Goal: Task Accomplishment & Management: Complete application form

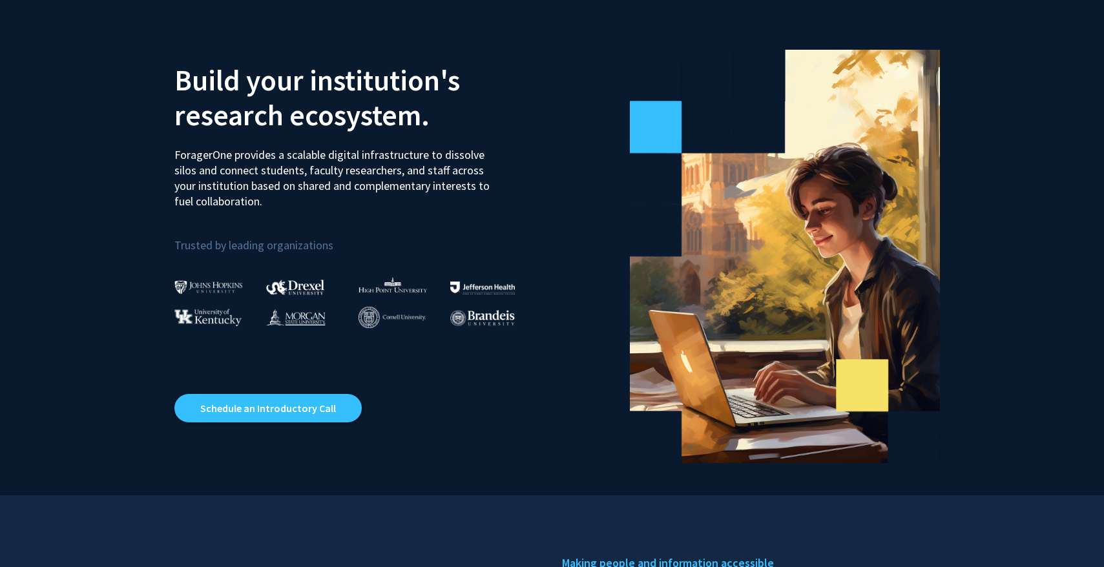
scroll to position [20, 0]
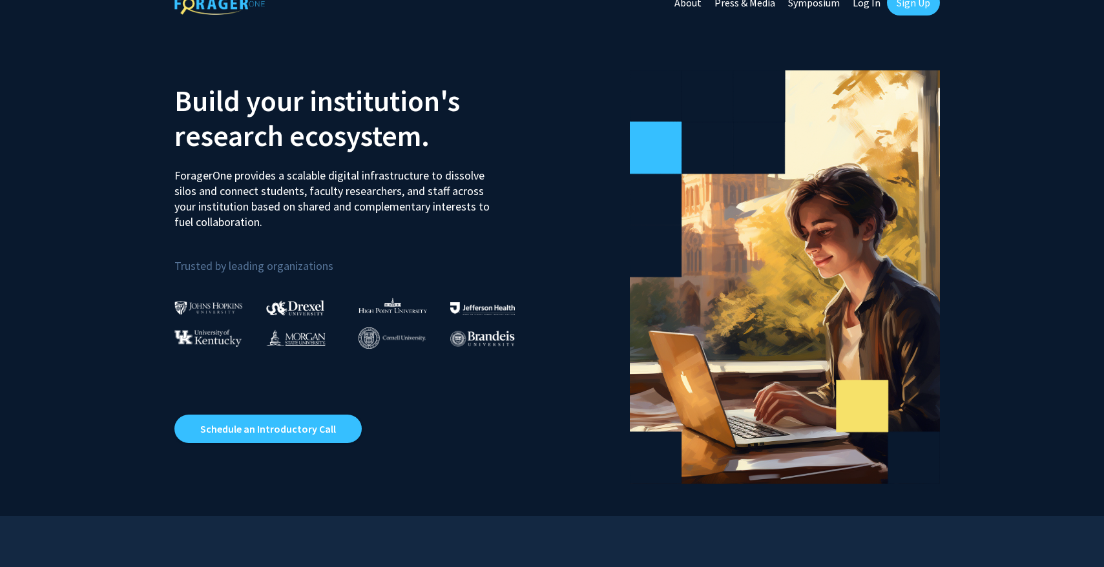
click at [274, 268] on p "Trusted by leading organizations" at bounding box center [358, 258] width 368 height 36
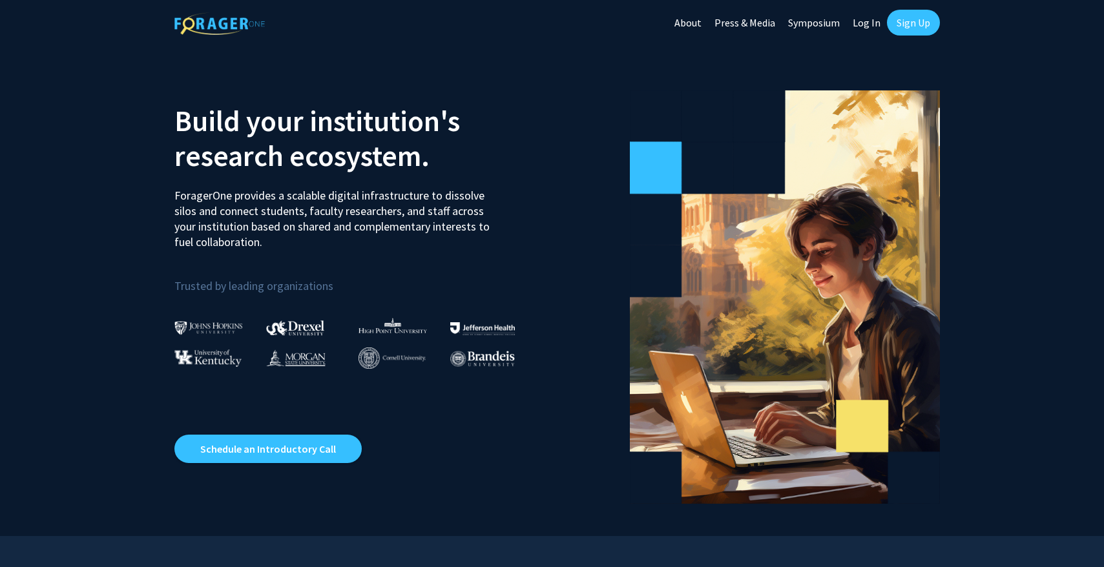
scroll to position [0, 0]
click at [903, 21] on link "Sign Up" at bounding box center [913, 23] width 53 height 26
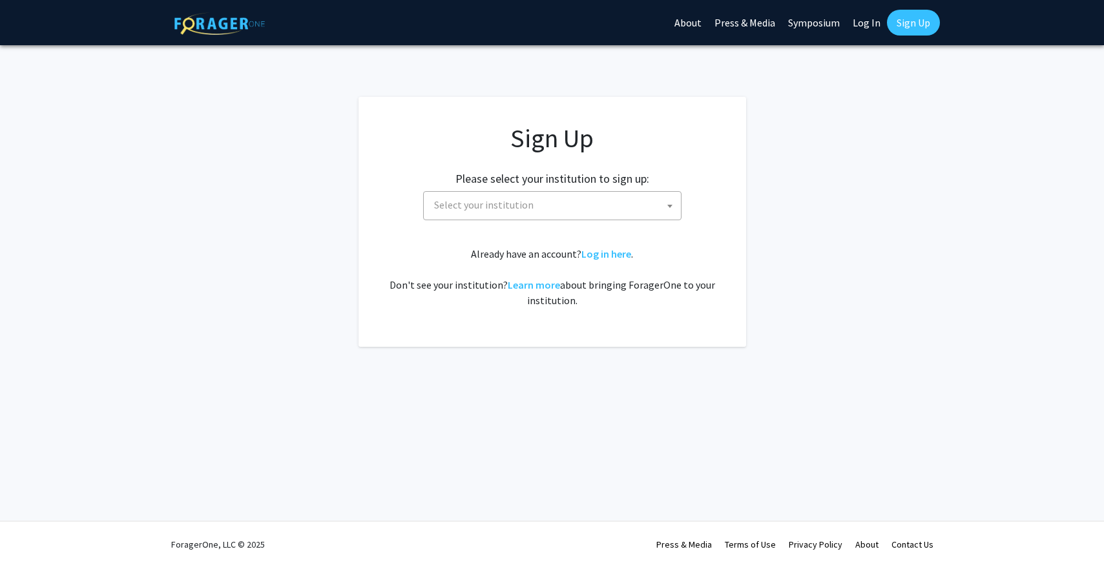
click at [457, 220] on div "Sign Up Please select your institution to sign up: [GEOGRAPHIC_DATA] [GEOGRAPHI…" at bounding box center [552, 215] width 336 height 185
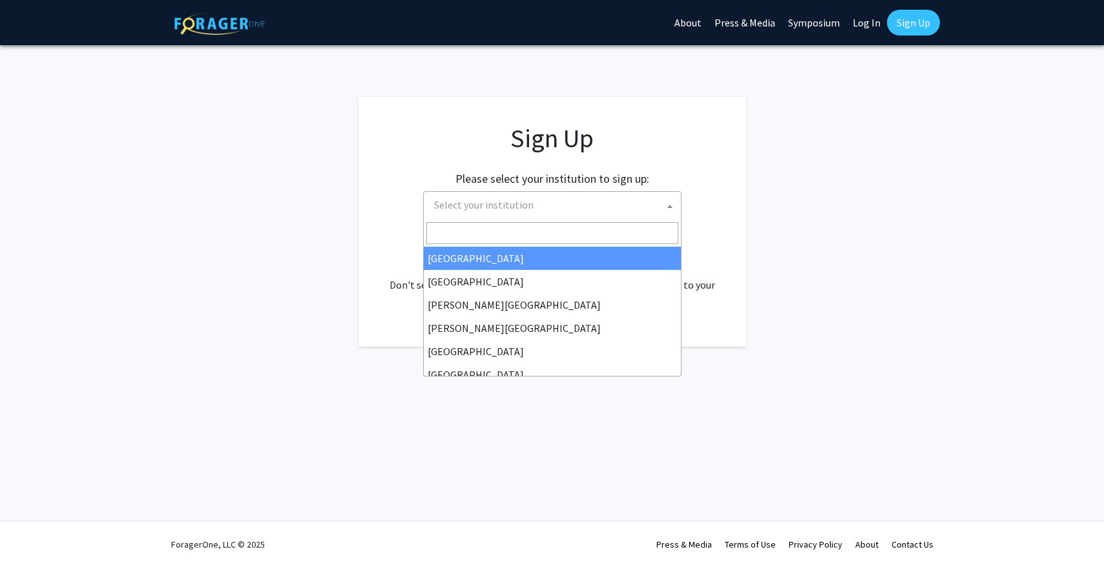
click at [458, 203] on span "Select your institution" at bounding box center [483, 204] width 99 height 13
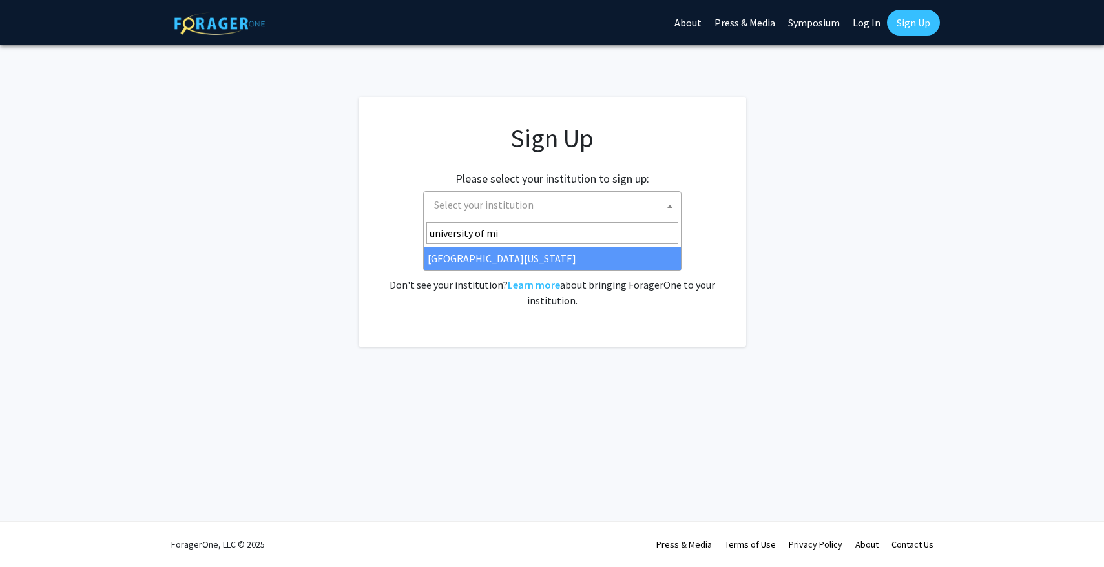
type input "university of mi"
select select "33"
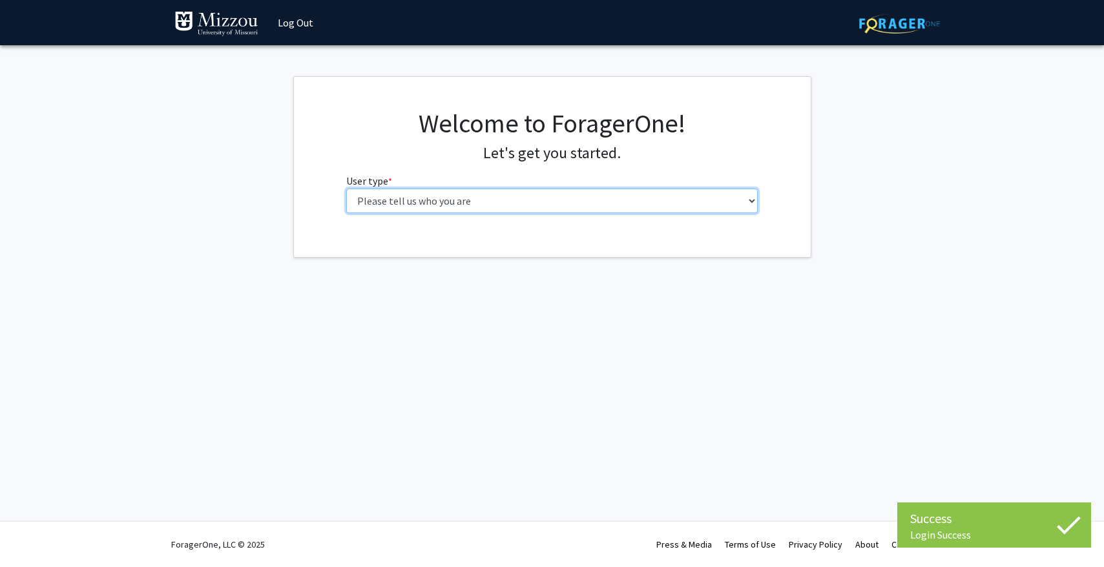
select select "1: undergrad"
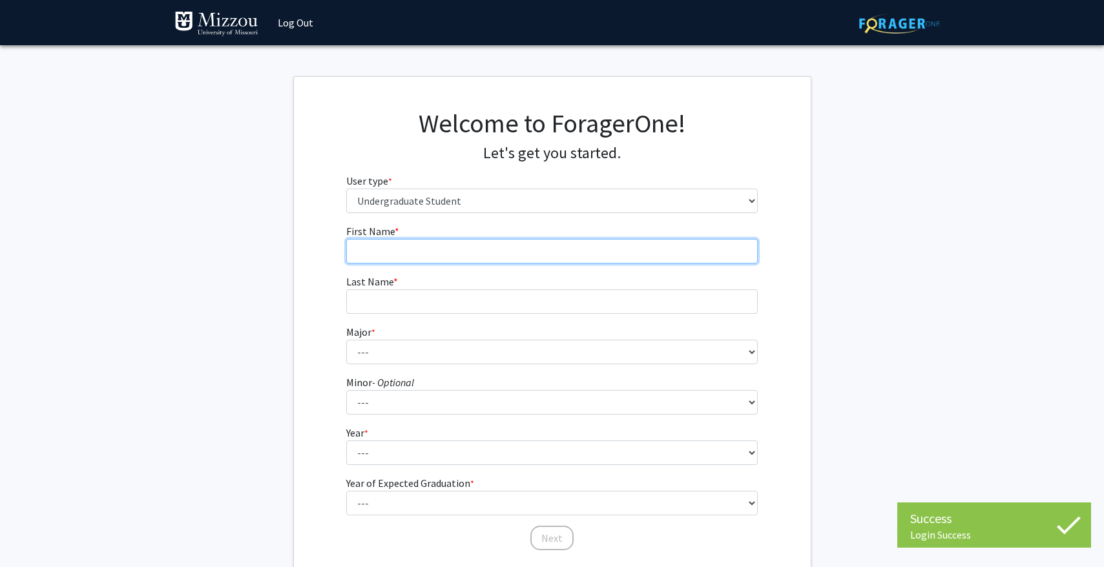
click at [497, 249] on input "First Name * required" at bounding box center [552, 251] width 412 height 25
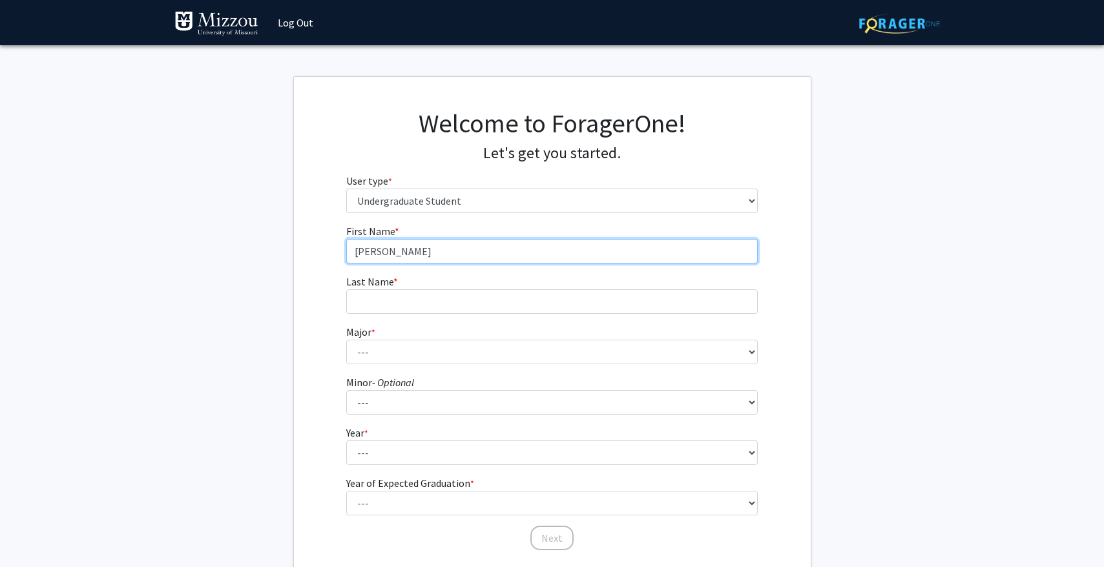
type input "Yeva"
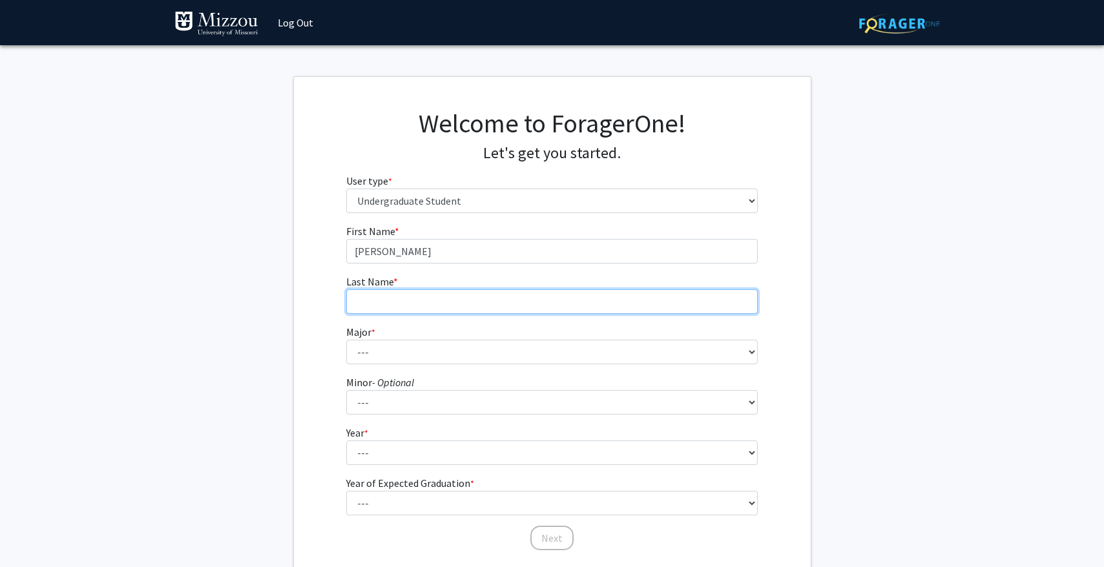
click at [417, 301] on input "Last Name * required" at bounding box center [552, 301] width 412 height 25
type input "Stoops"
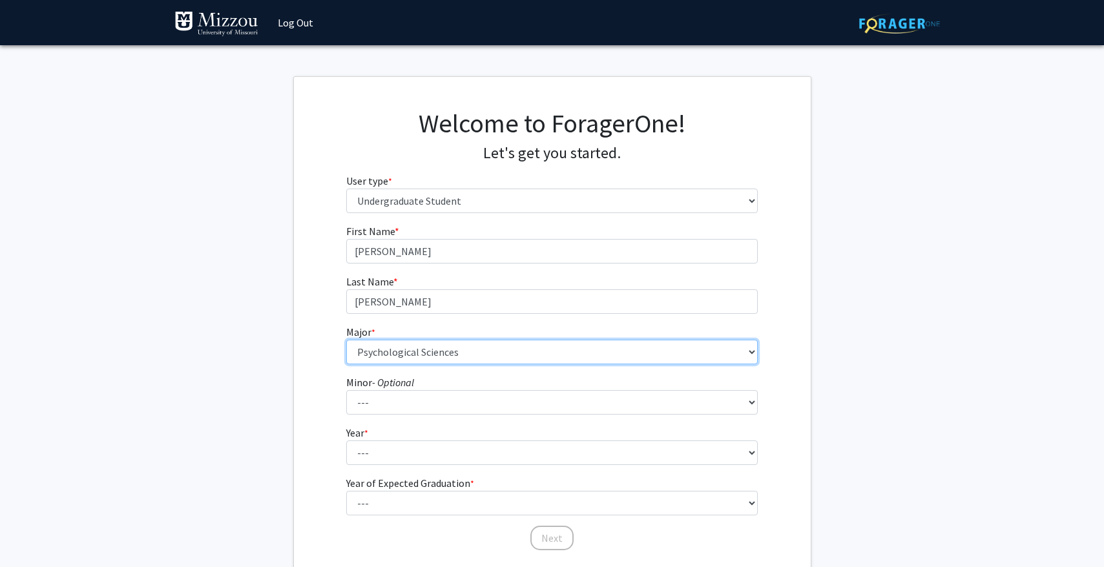
select select "135: 2628"
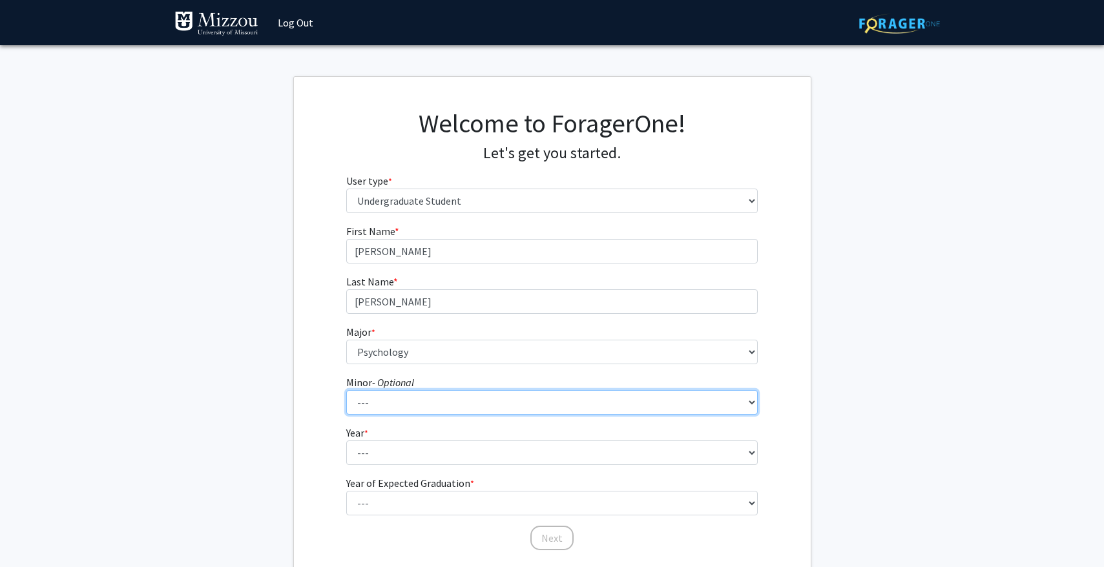
select select "89: 2045"
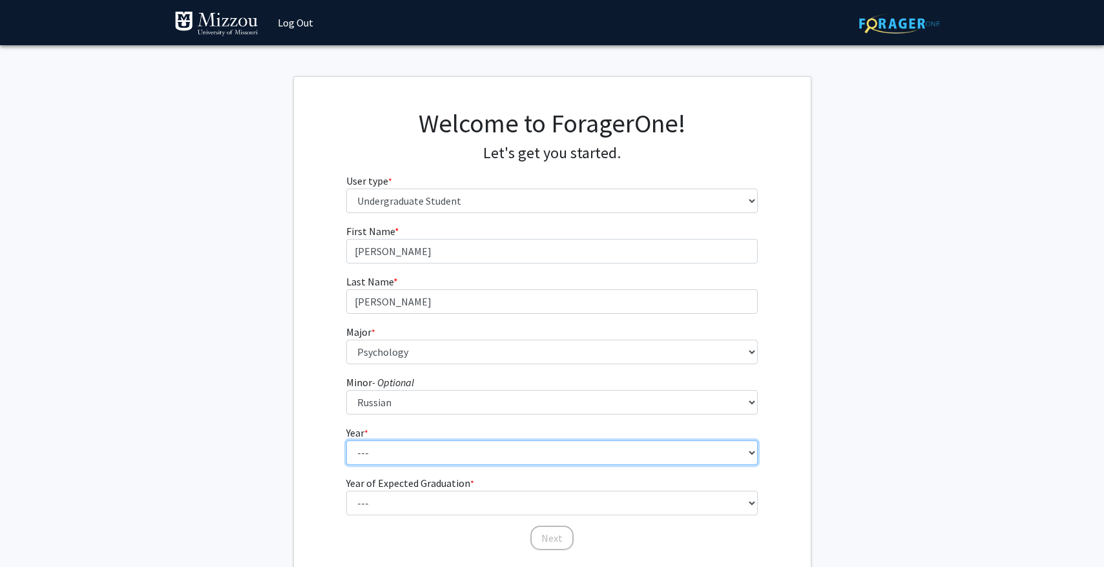
select select "3: junior"
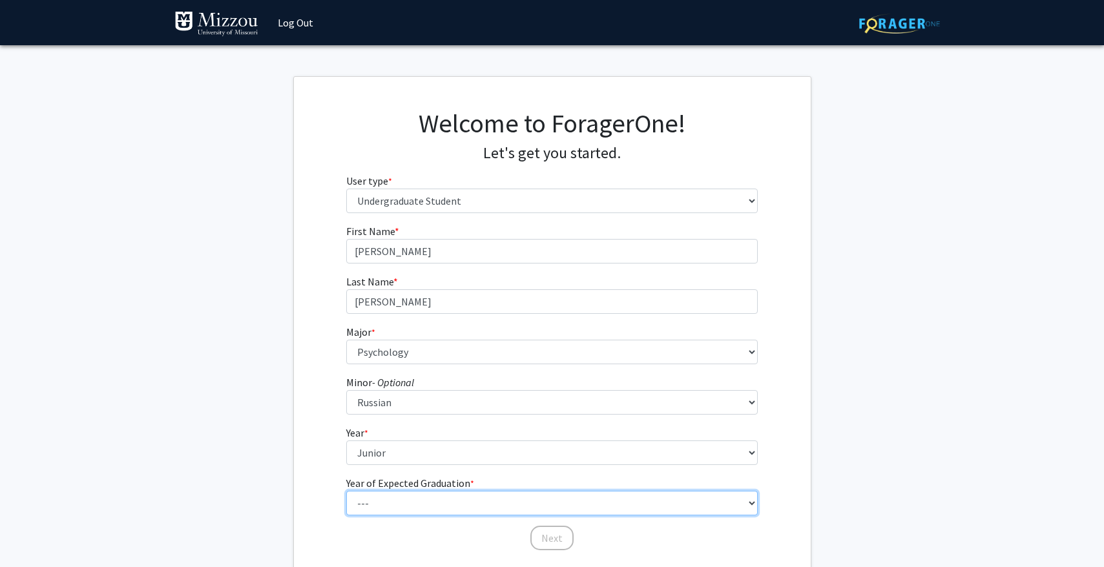
select select "3: 2027"
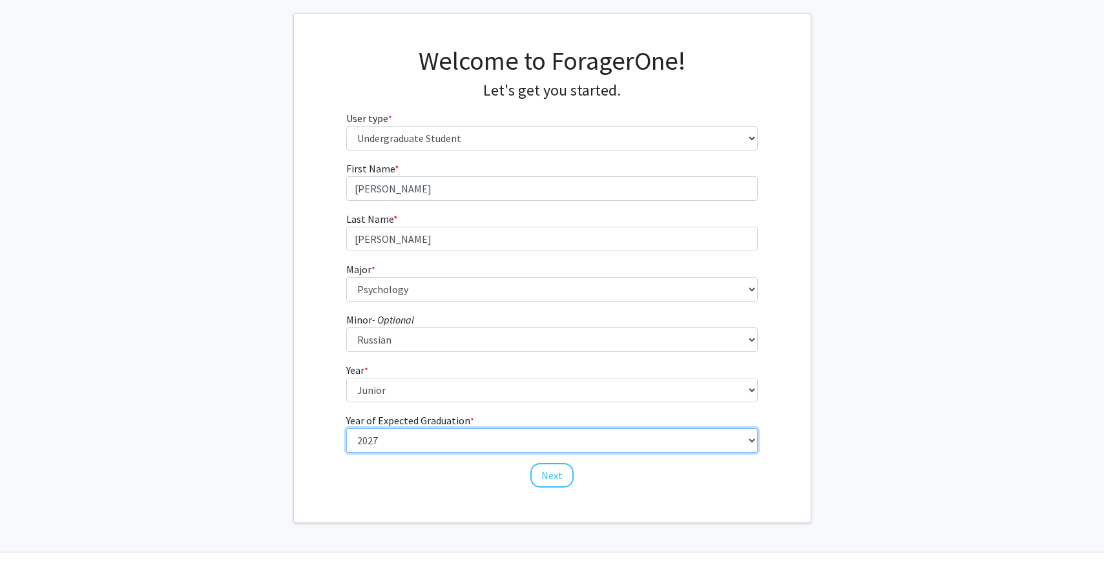
scroll to position [61, 0]
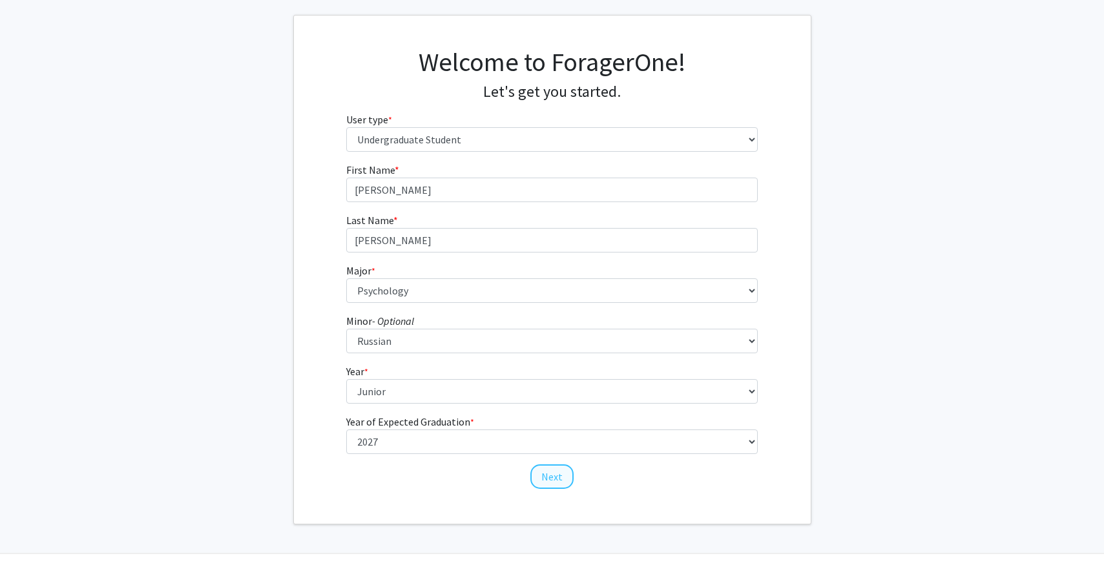
click at [544, 480] on button "Next" at bounding box center [551, 476] width 43 height 25
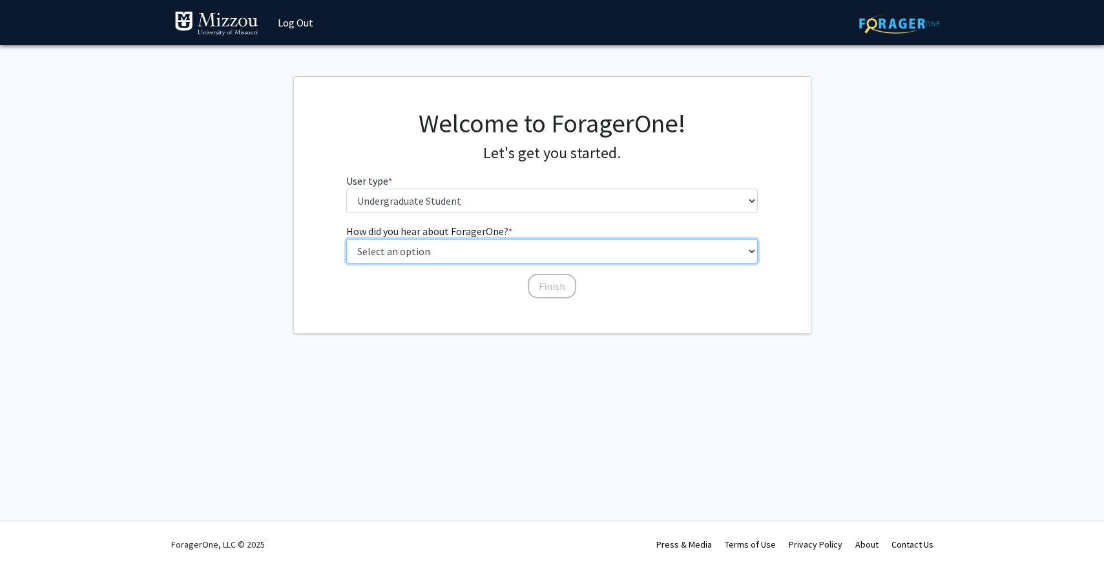
select select "2: faculty_recommendation"
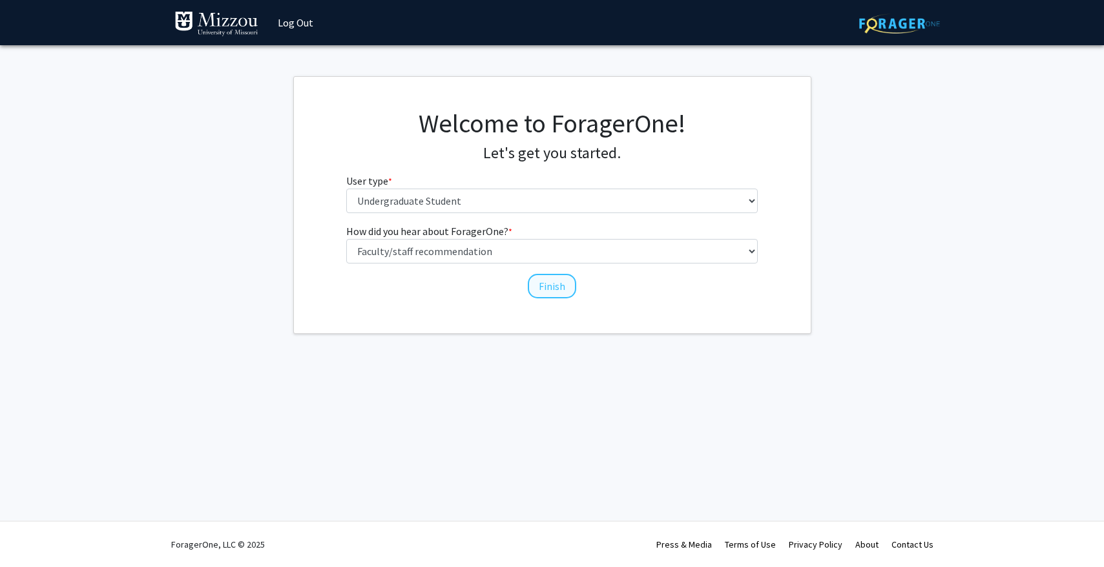
click at [557, 291] on button "Finish" at bounding box center [552, 286] width 48 height 25
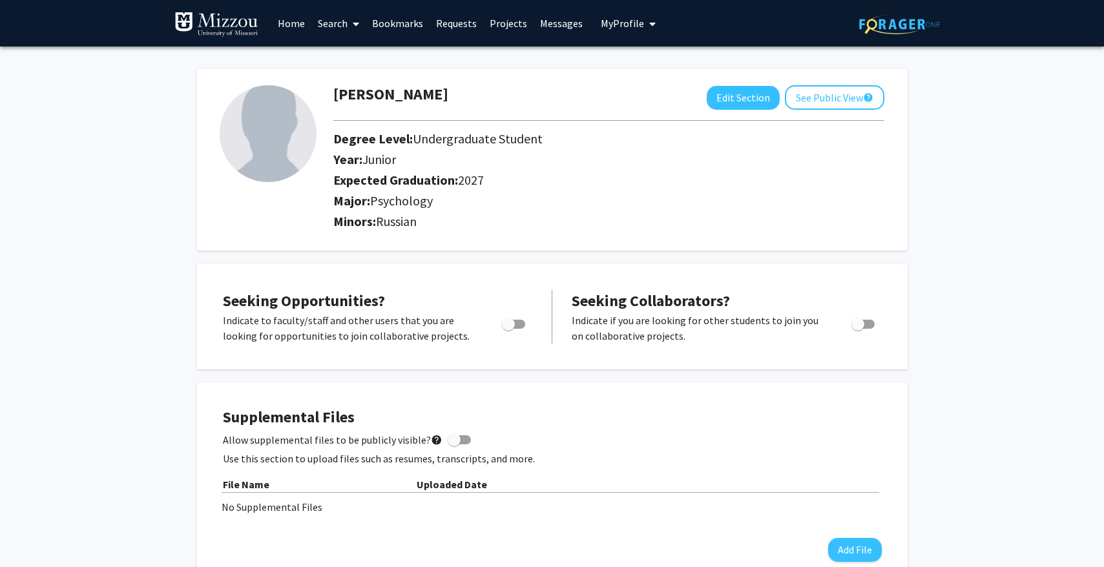
click at [454, 23] on link "Requests" at bounding box center [457, 23] width 54 height 45
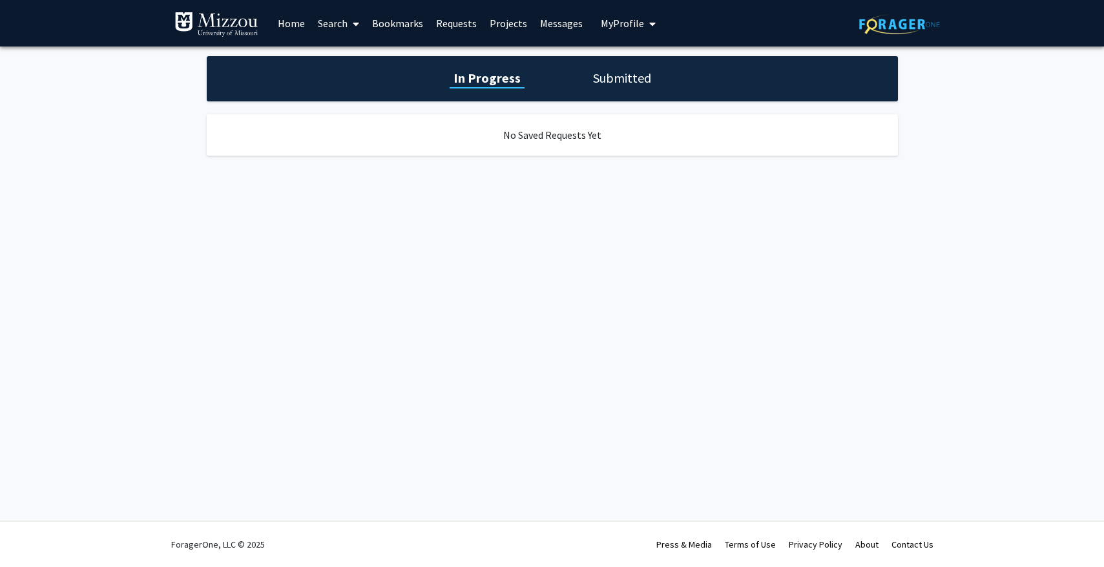
click at [334, 25] on link "Search" at bounding box center [338, 23] width 54 height 45
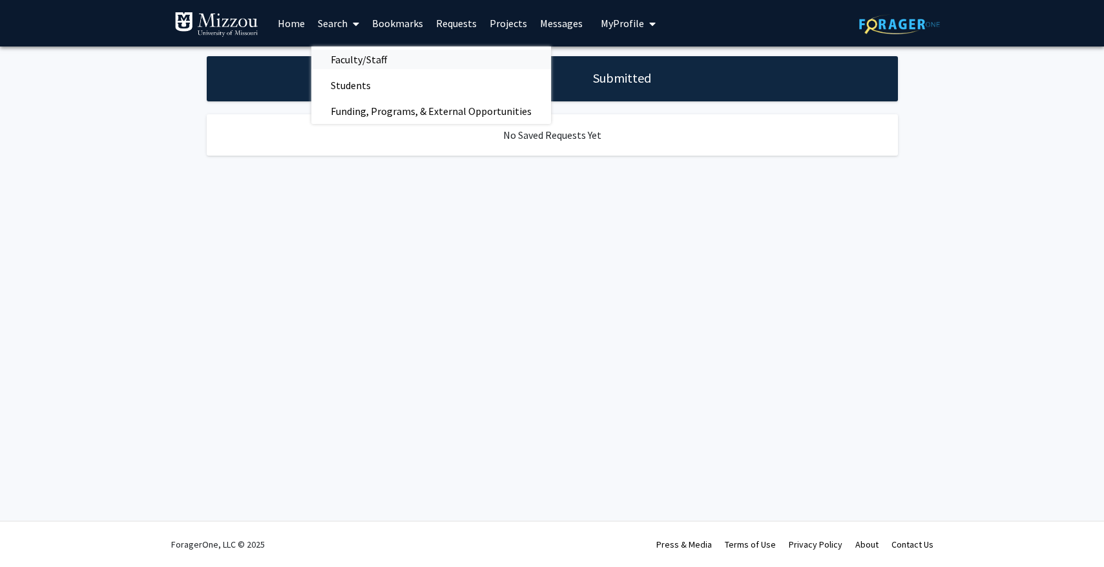
click at [353, 65] on span "Faculty/Staff" at bounding box center [358, 60] width 95 height 26
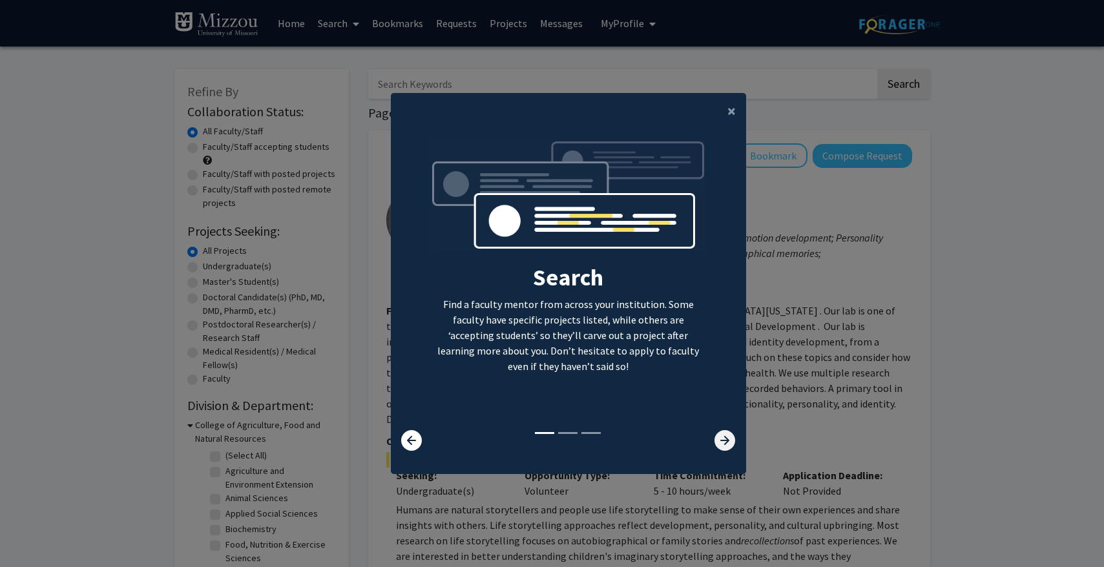
click at [720, 444] on icon at bounding box center [724, 440] width 21 height 21
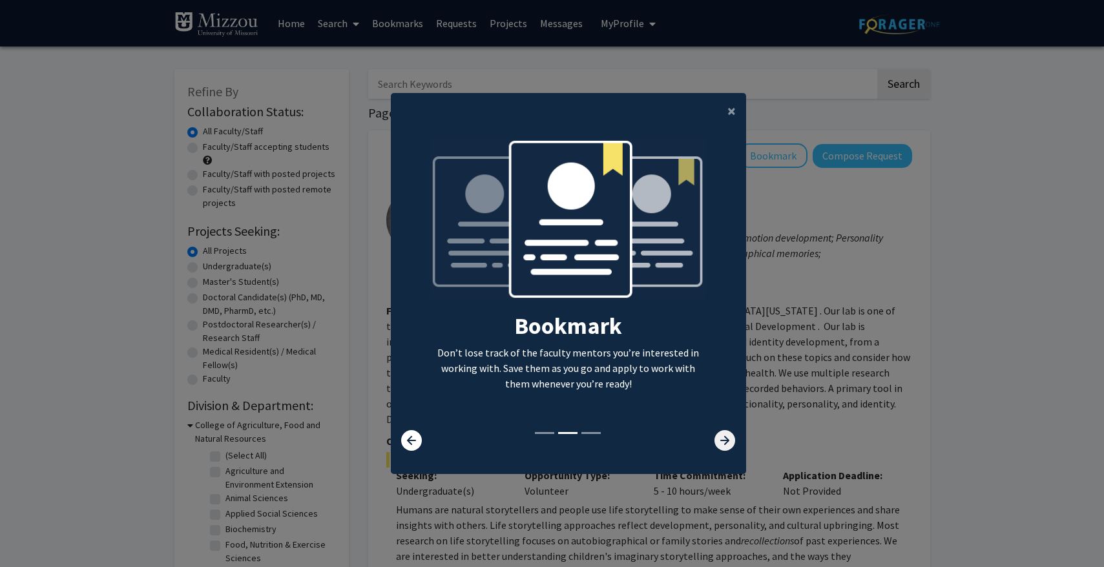
click at [720, 444] on icon at bounding box center [724, 440] width 21 height 21
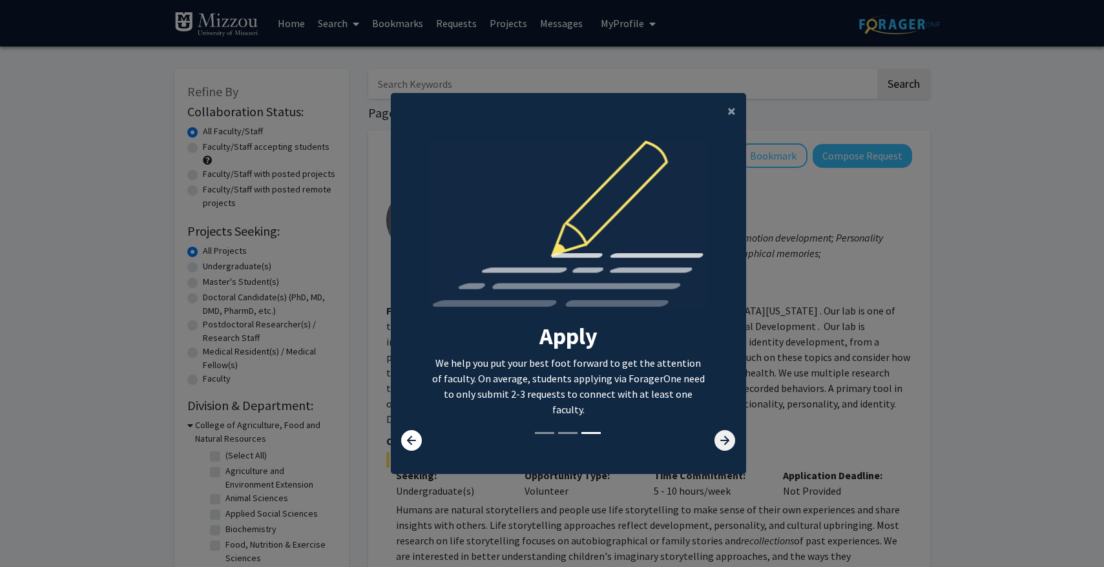
click at [720, 444] on icon at bounding box center [724, 440] width 21 height 21
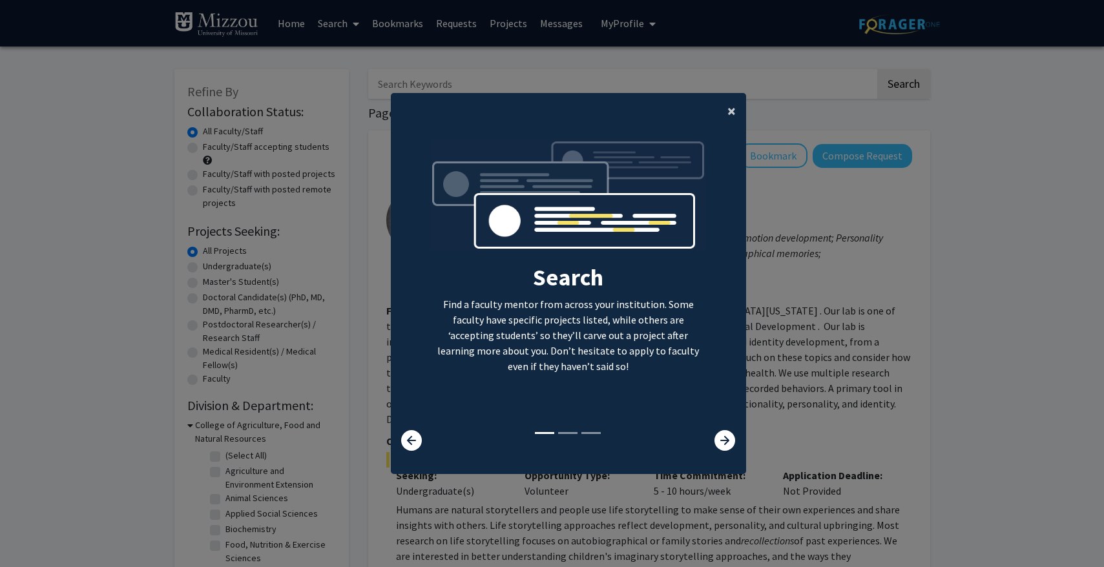
click at [729, 114] on span "×" at bounding box center [731, 111] width 8 height 20
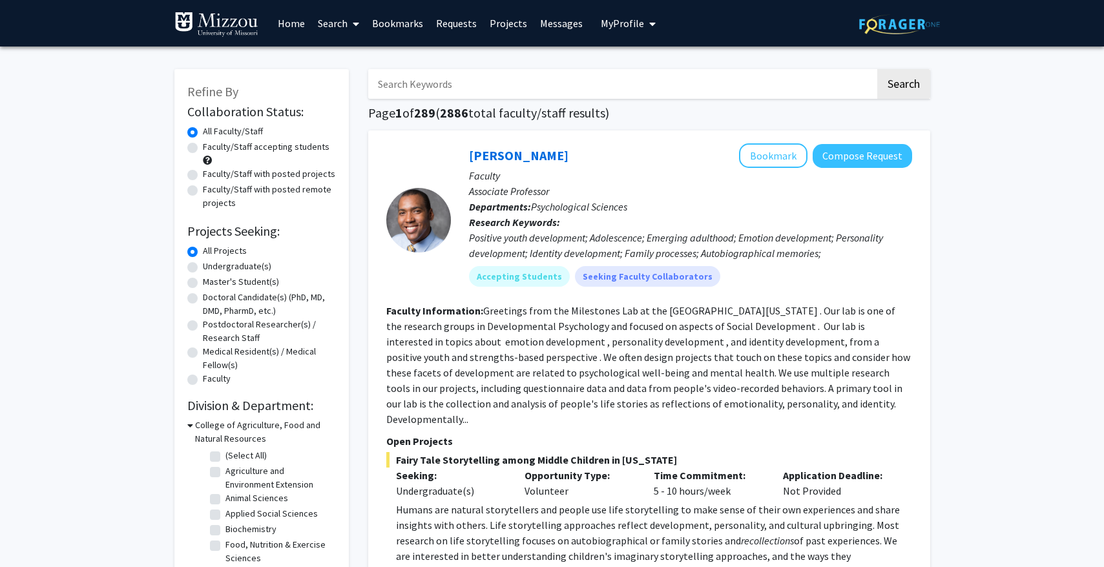
click at [585, 74] on input "Search Keywords" at bounding box center [621, 84] width 507 height 30
type input "dr kalton"
click at [902, 86] on button "Search" at bounding box center [903, 84] width 53 height 30
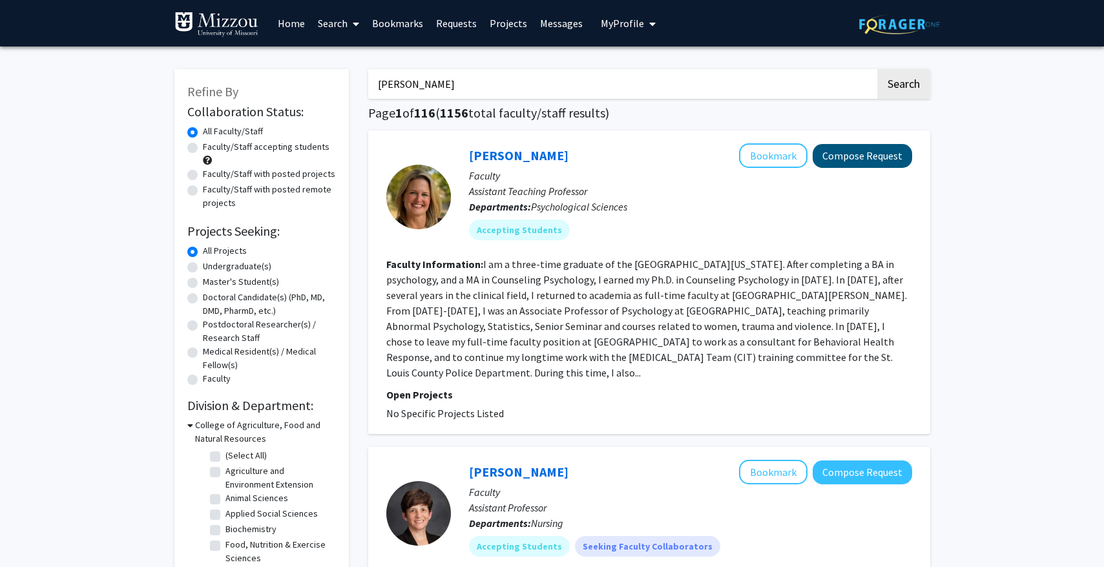
click at [827, 156] on button "Compose Request" at bounding box center [862, 156] width 99 height 24
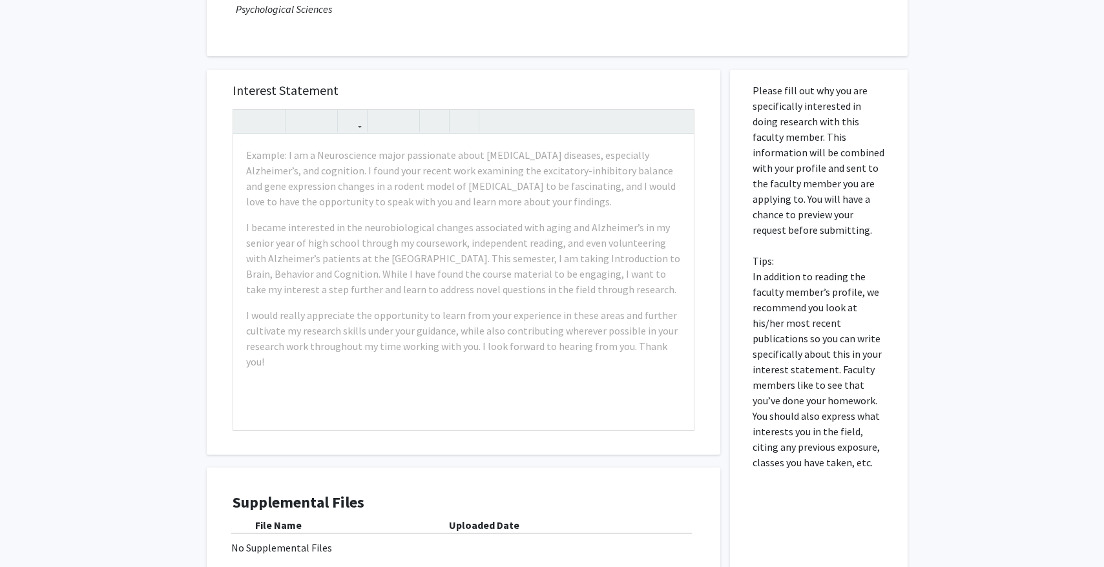
scroll to position [156, 0]
drag, startPoint x: 753, startPoint y: 89, endPoint x: 803, endPoint y: 237, distance: 156.3
click at [803, 237] on p "Please fill out why you are specifically interested in doing research with this…" at bounding box center [819, 277] width 132 height 388
copy p "Please fill out why you are specifically interested in doing research with this…"
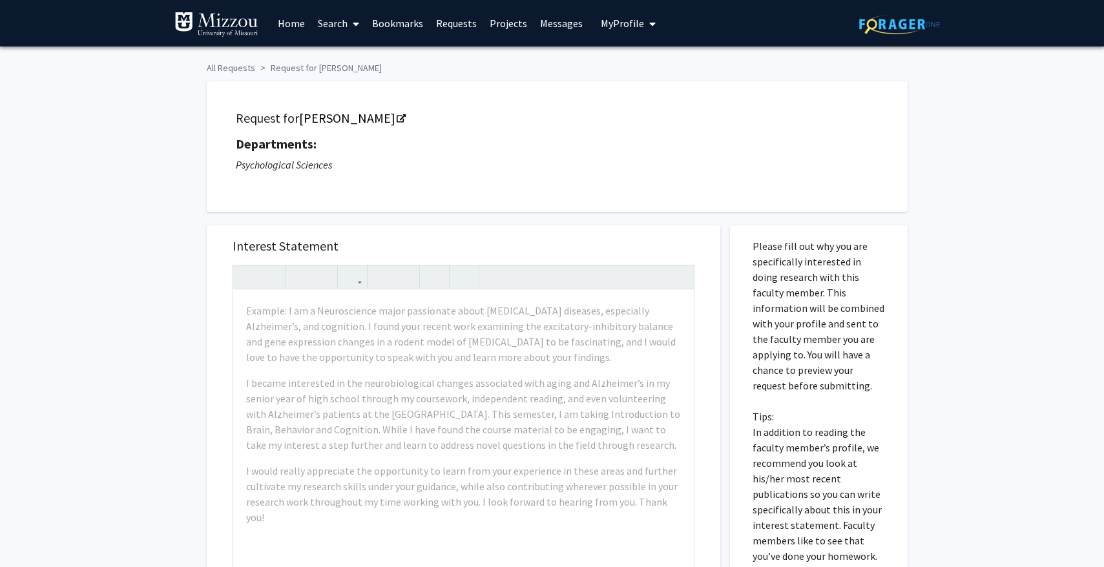
scroll to position [0, 0]
click at [228, 69] on link "All Requests" at bounding box center [231, 68] width 48 height 12
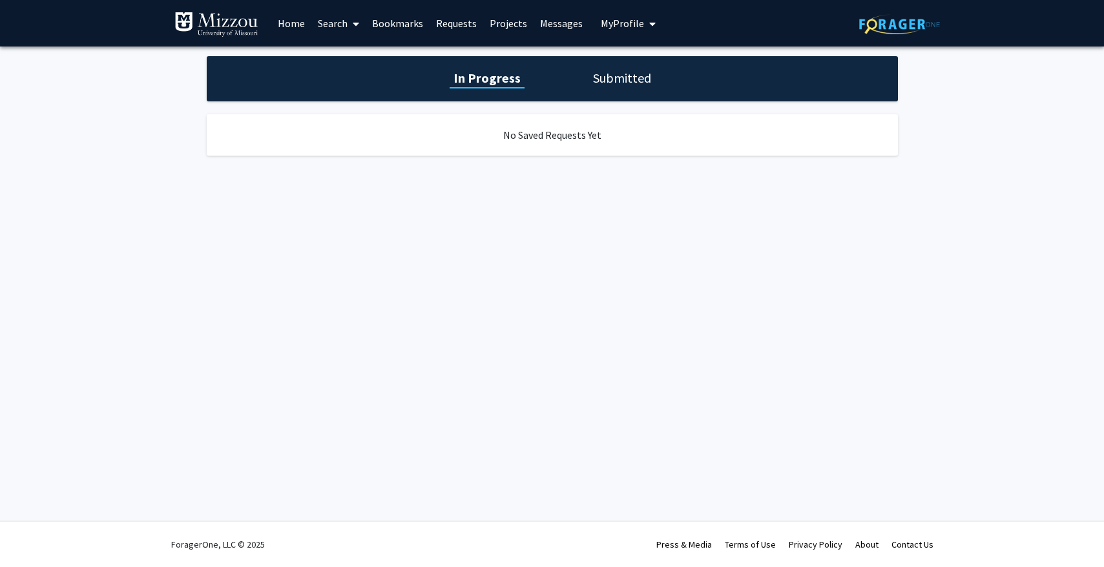
click at [351, 23] on span at bounding box center [354, 23] width 12 height 45
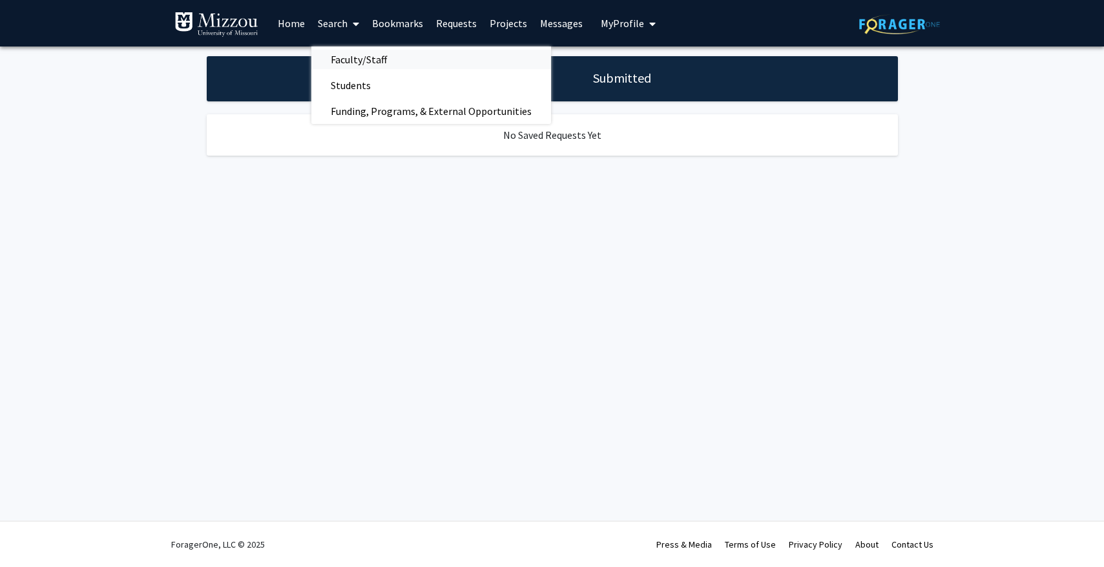
click at [356, 54] on span "Faculty/Staff" at bounding box center [358, 60] width 95 height 26
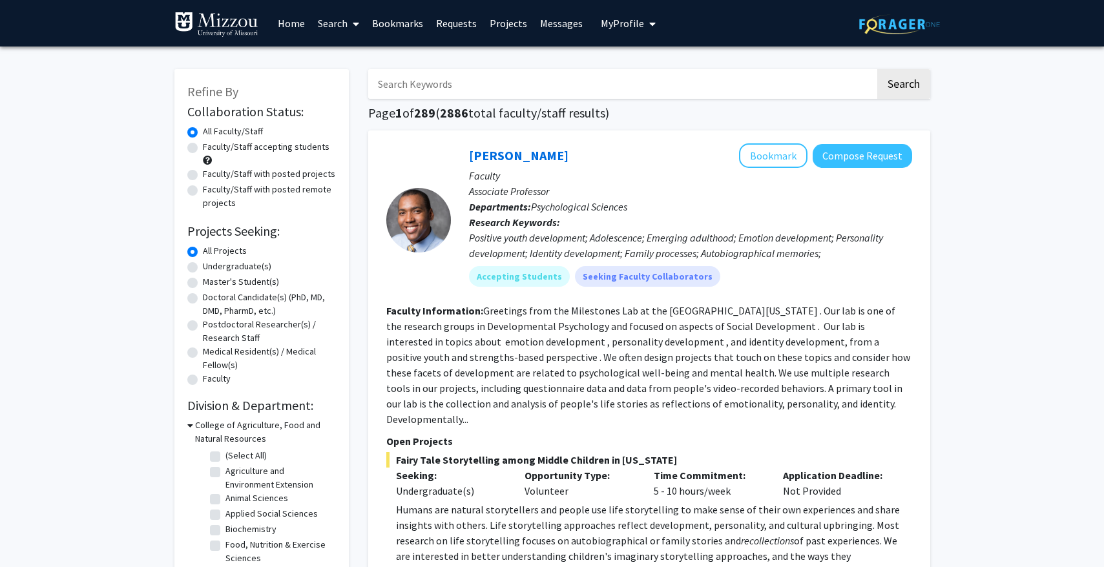
click at [393, 81] on input "Search Keywords" at bounding box center [621, 84] width 507 height 30
type input "kalton"
click at [902, 86] on button "Search" at bounding box center [903, 84] width 53 height 30
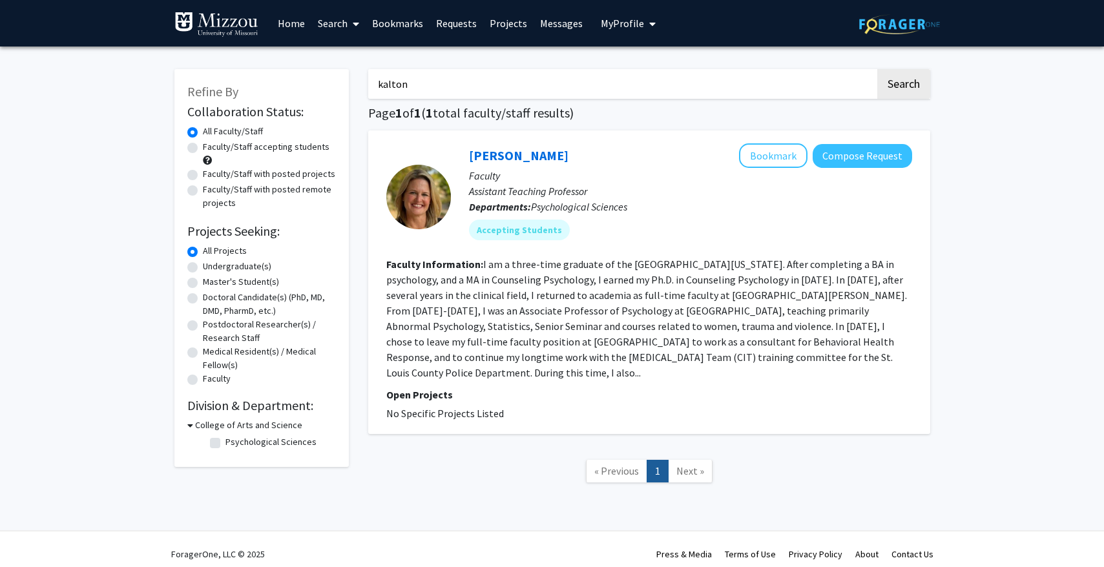
drag, startPoint x: 482, startPoint y: 266, endPoint x: 688, endPoint y: 360, distance: 226.9
click at [619, 325] on fg-read-more "I am a three-time graduate of the University of Missouri-Columbia. After comple…" at bounding box center [646, 318] width 521 height 121
click at [520, 156] on link "Carrie Ellis-Kalton" at bounding box center [518, 155] width 99 height 16
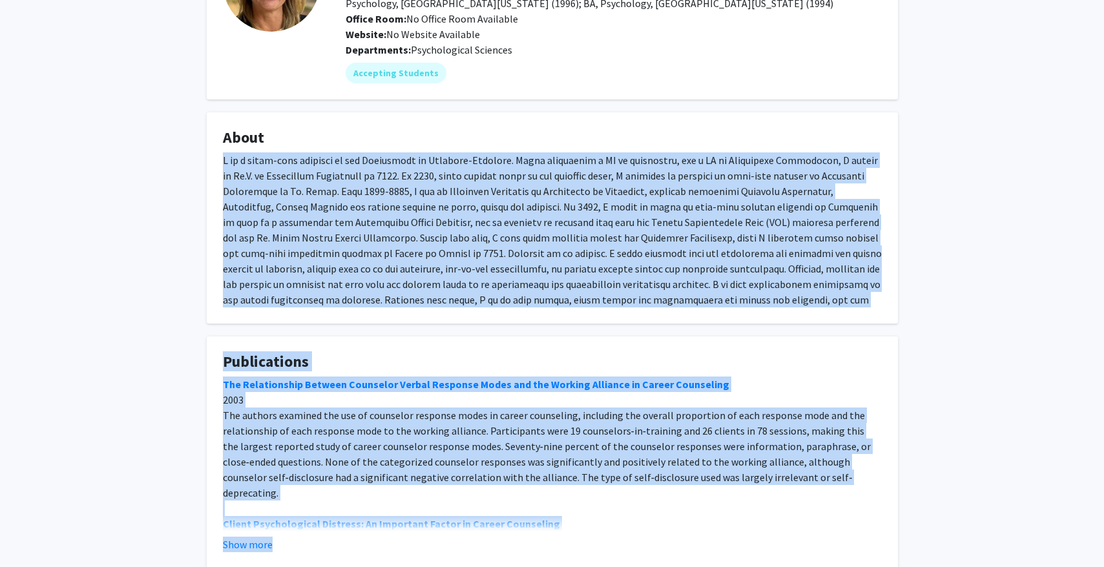
scroll to position [220, 0]
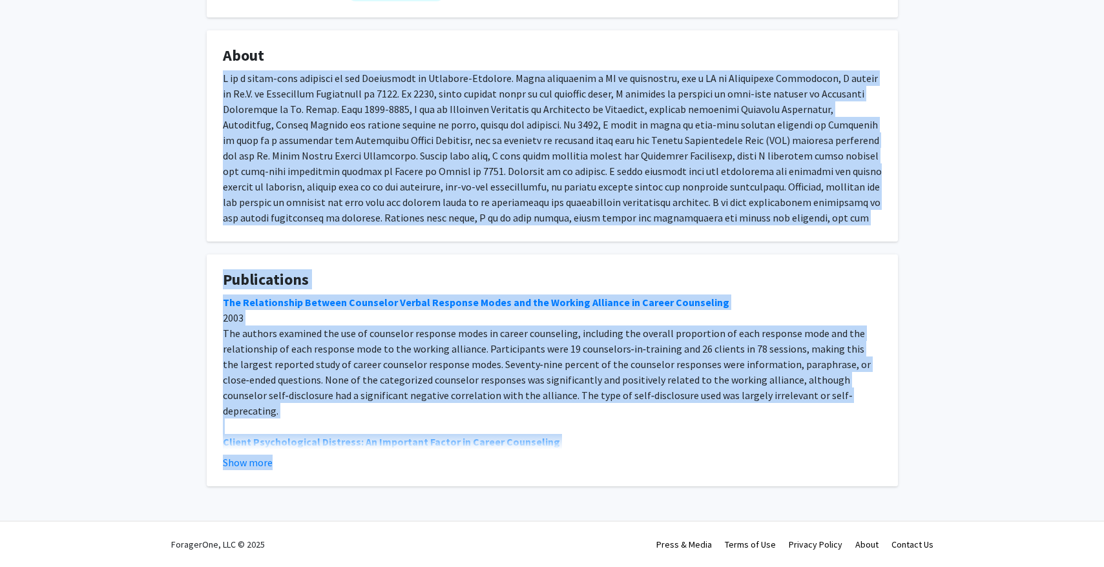
drag, startPoint x: 222, startPoint y: 198, endPoint x: 686, endPoint y: 599, distance: 613.7
click at [686, 348] on html "Skip navigation Home Search Bookmarks Requests Projects Messages My Profile Yev…" at bounding box center [552, 63] width 1104 height 567
click at [247, 463] on button "Show more" at bounding box center [248, 463] width 50 height 16
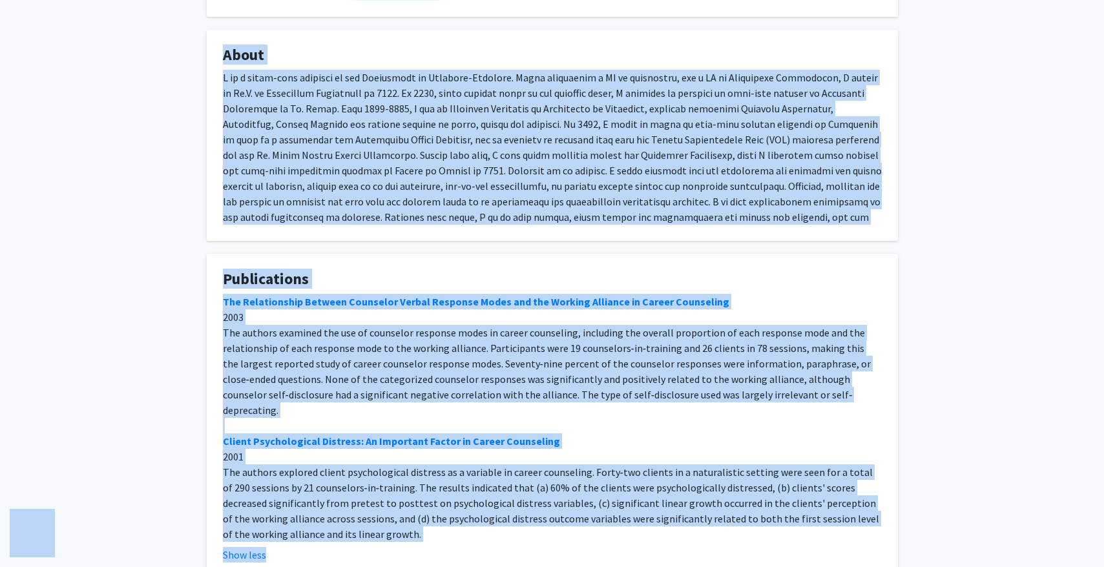
click at [258, 357] on div "The Relationship Between Counselor Verbal Response Modes and the Working Allian…" at bounding box center [552, 418] width 659 height 248
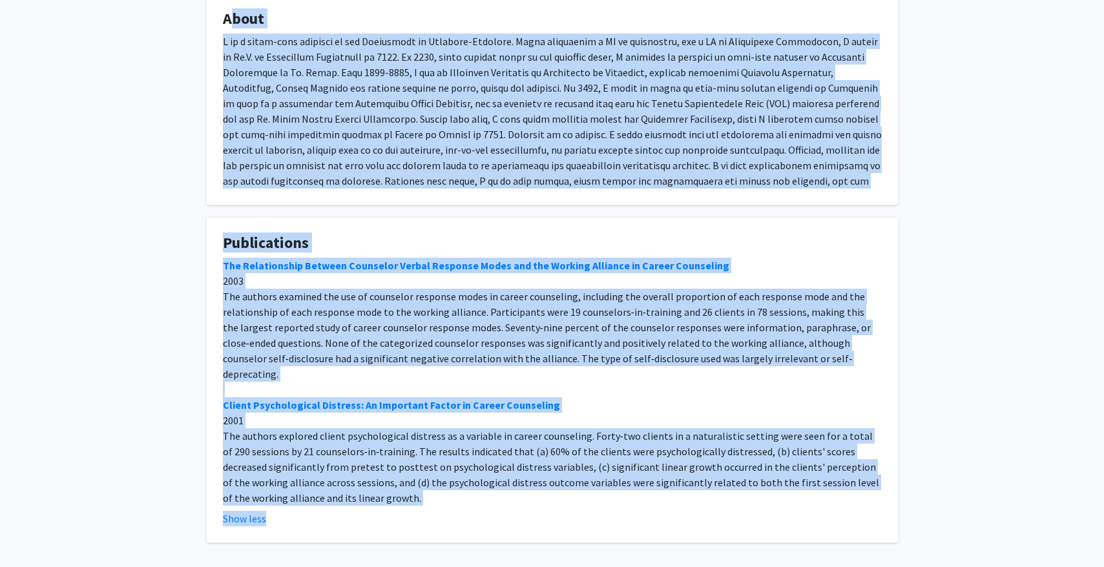
scroll to position [298, 0]
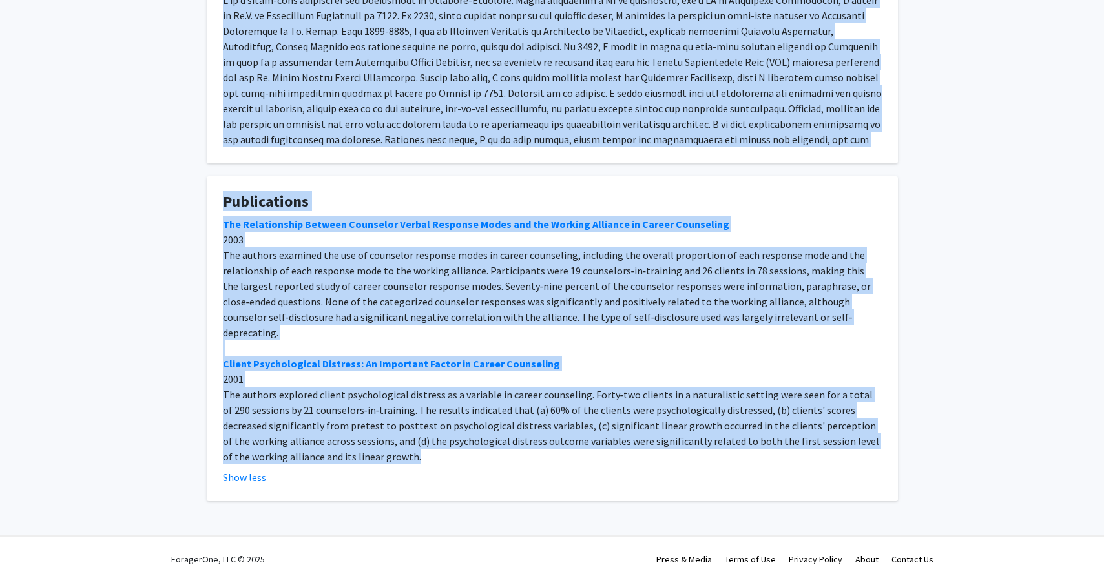
drag, startPoint x: 222, startPoint y: 54, endPoint x: 357, endPoint y: 446, distance: 414.9
click at [357, 446] on div "Carrie Ellis-Kalton Bookmark Compose Request Titles: Assistant Teaching Profess…" at bounding box center [552, 129] width 711 height 743
copy div "About I am a three-time graduate of the University of Missouri-Columbia. After …"
click at [459, 160] on fg-card "About" at bounding box center [552, 57] width 691 height 211
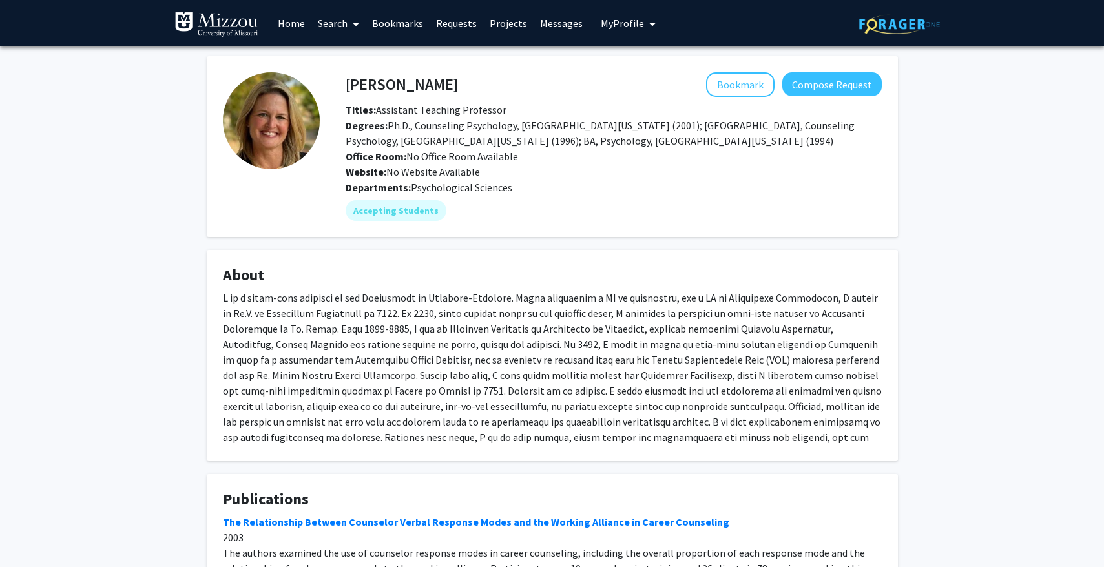
scroll to position [0, 0]
click at [803, 92] on button "Compose Request" at bounding box center [831, 84] width 99 height 24
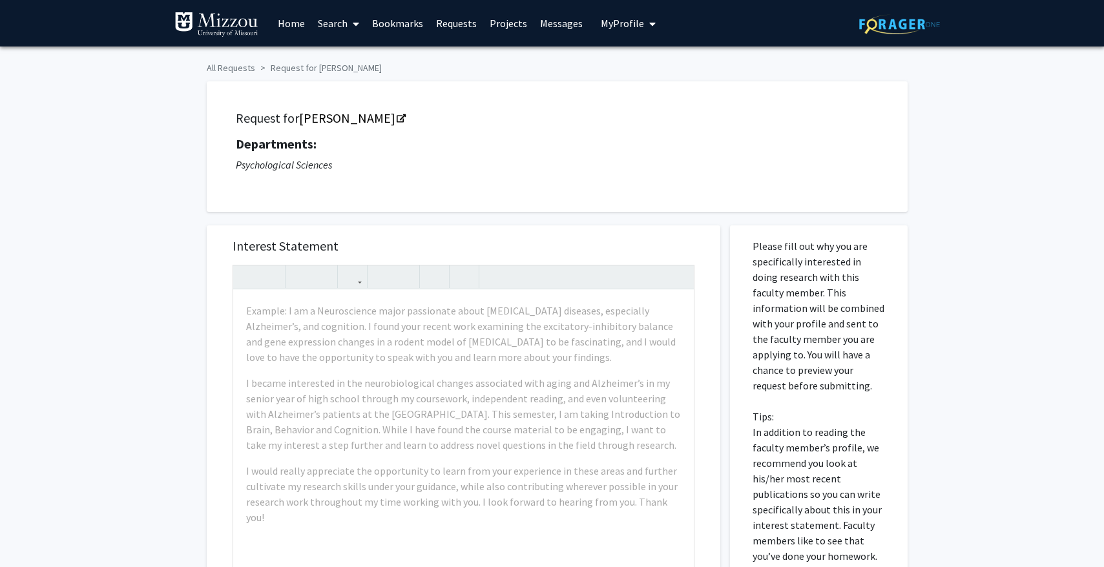
drag, startPoint x: 751, startPoint y: 247, endPoint x: 804, endPoint y: 387, distance: 149.9
click at [804, 387] on div "Please fill out why you are specifically interested in doing research with this…" at bounding box center [819, 510] width 158 height 571
copy p "Please fill out why you are specifically interested in doing research with this…"
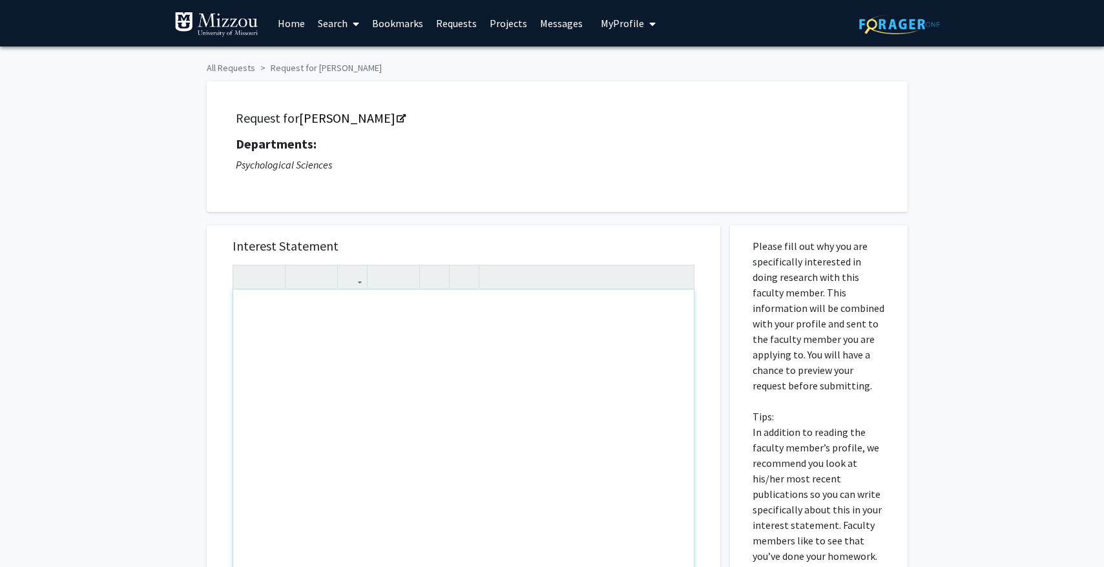
paste div "Note to users with screen readers: Please press Alt+0 or Option+0 to deactivate…"
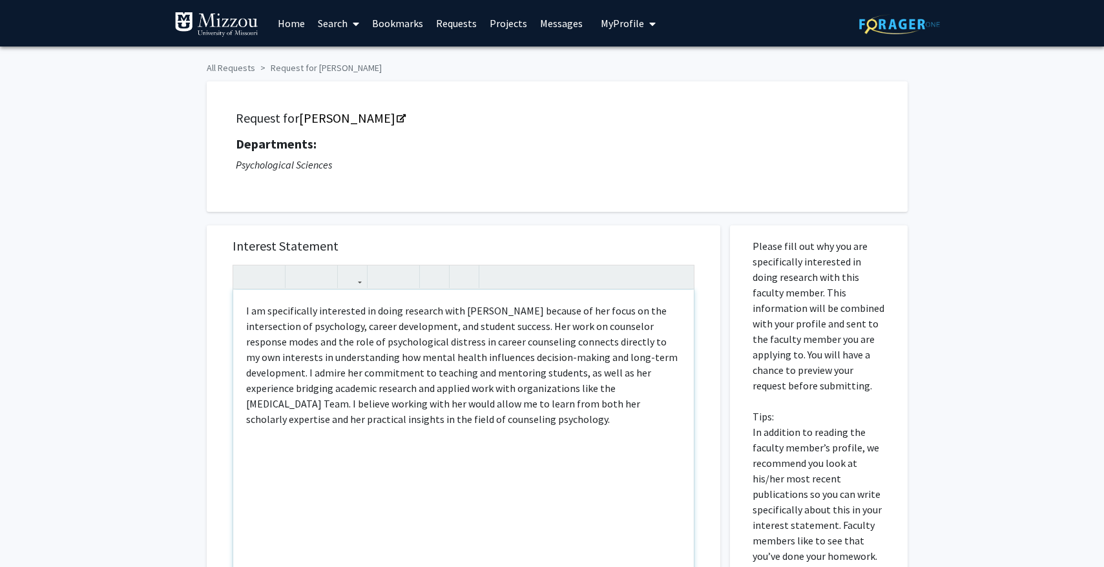
type textarea "<p>I am specifically interested in doing research with Dr. Ellis-Kalton because…"
click at [587, 317] on p "I am specifically interested in doing research with Dr. Ellis-Kalton because of…" at bounding box center [463, 365] width 435 height 124
click at [563, 424] on p "I am specifically interested in doing research with Dr. Ellis-Kalton because of…" at bounding box center [463, 365] width 435 height 124
type textarea "<p>I am specifically interested in doing research with Dr. Ellis-Kalton because…"
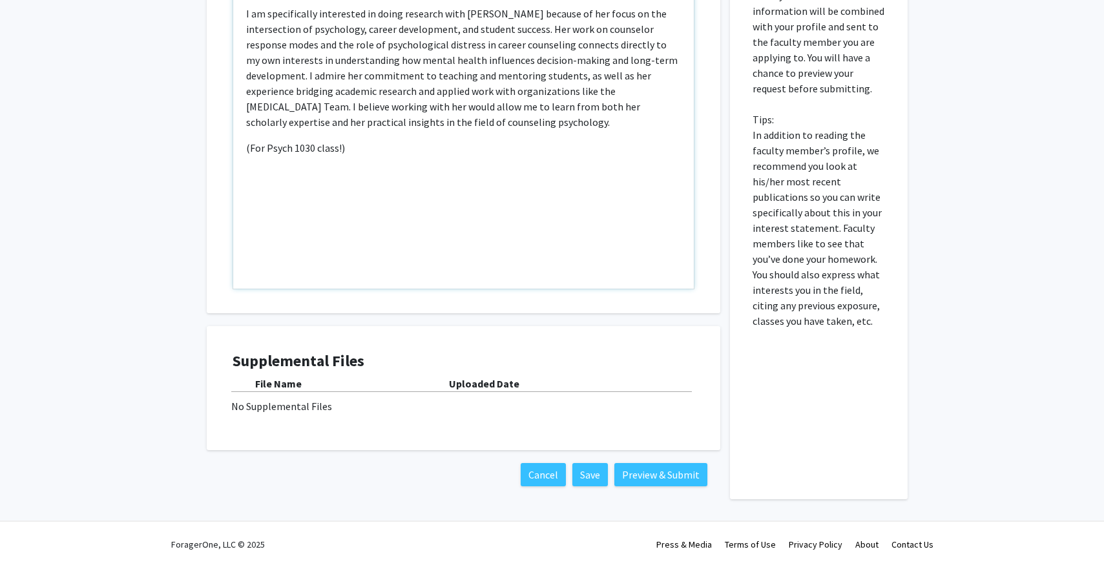
scroll to position [298, 0]
click at [638, 474] on button "Preview & Submit" at bounding box center [660, 474] width 93 height 23
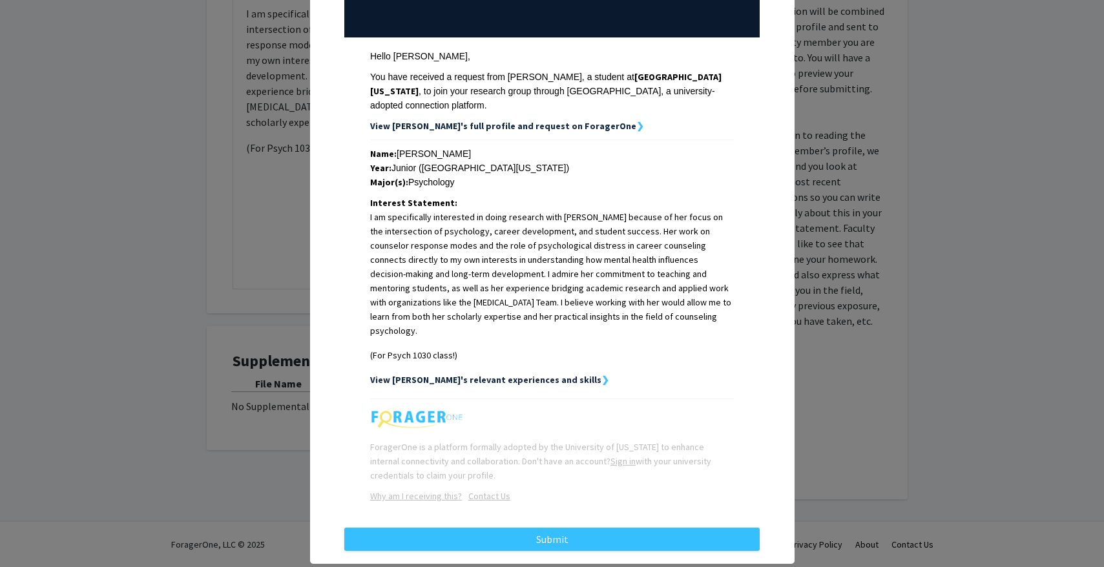
scroll to position [157, 0]
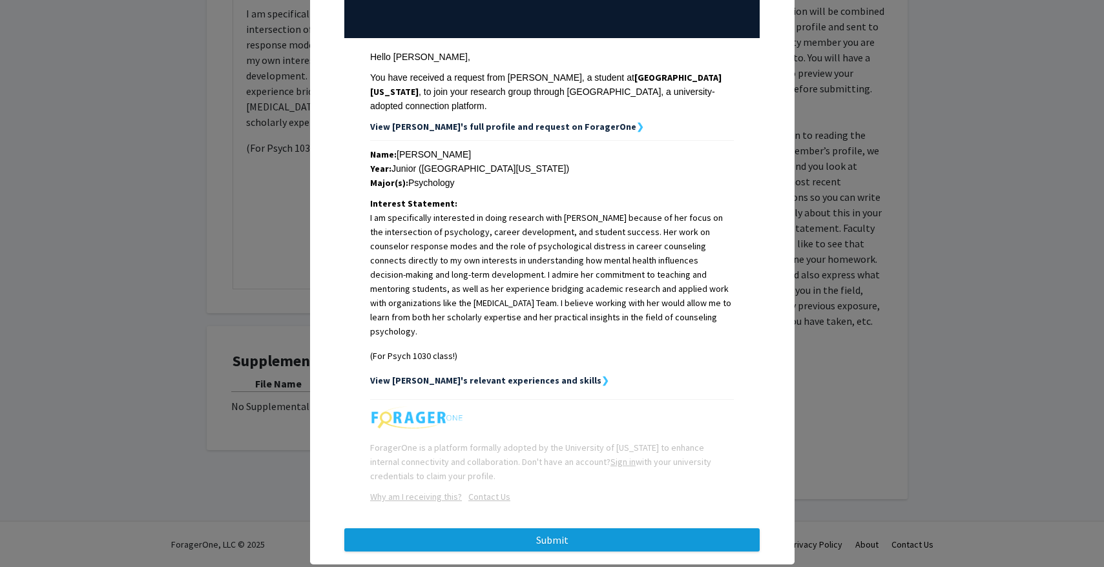
click at [503, 528] on button "Submit" at bounding box center [551, 539] width 415 height 23
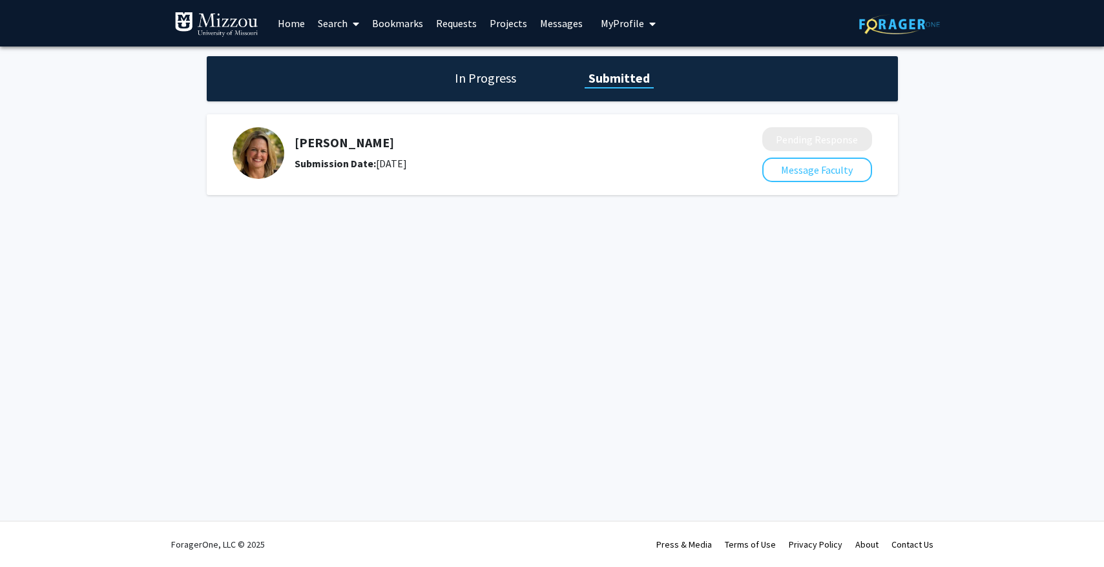
click at [629, 21] on span "My Profile" at bounding box center [622, 23] width 43 height 13
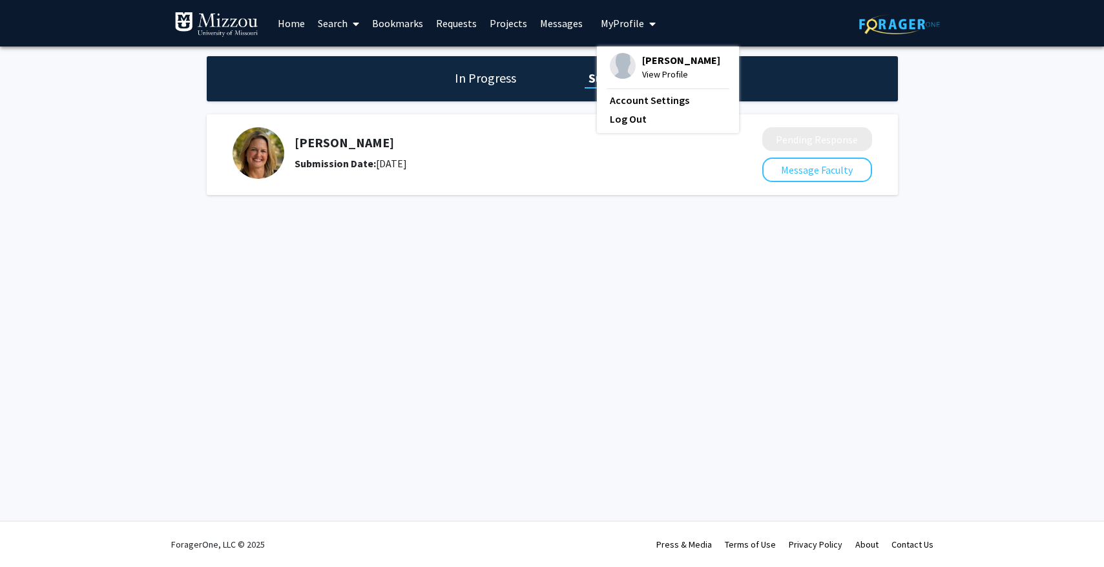
click at [648, 76] on span "View Profile" at bounding box center [681, 74] width 78 height 14
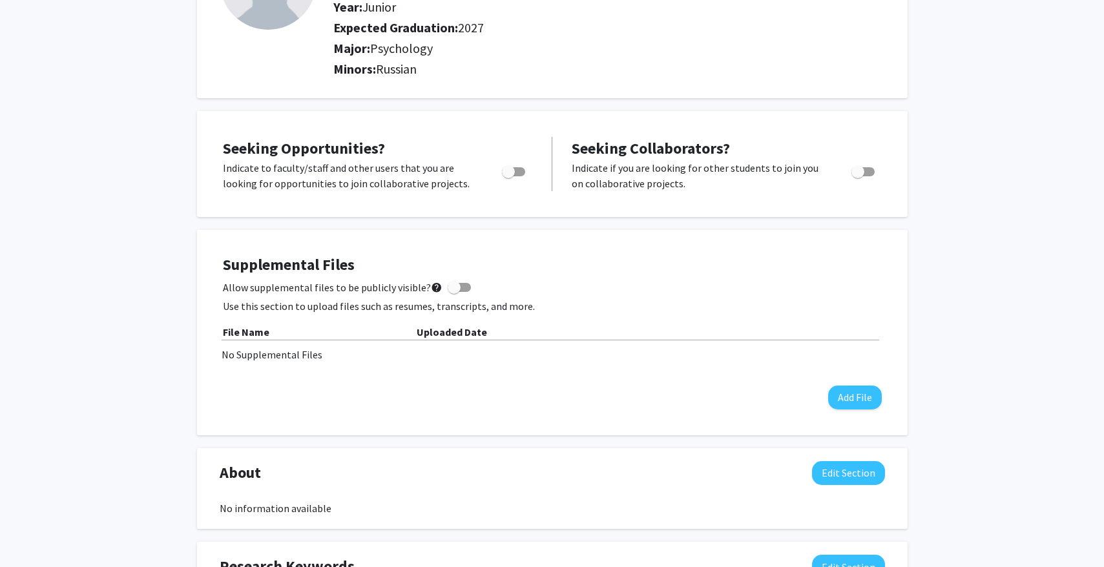
scroll to position [191, 0]
